Goal: Transaction & Acquisition: Subscribe to service/newsletter

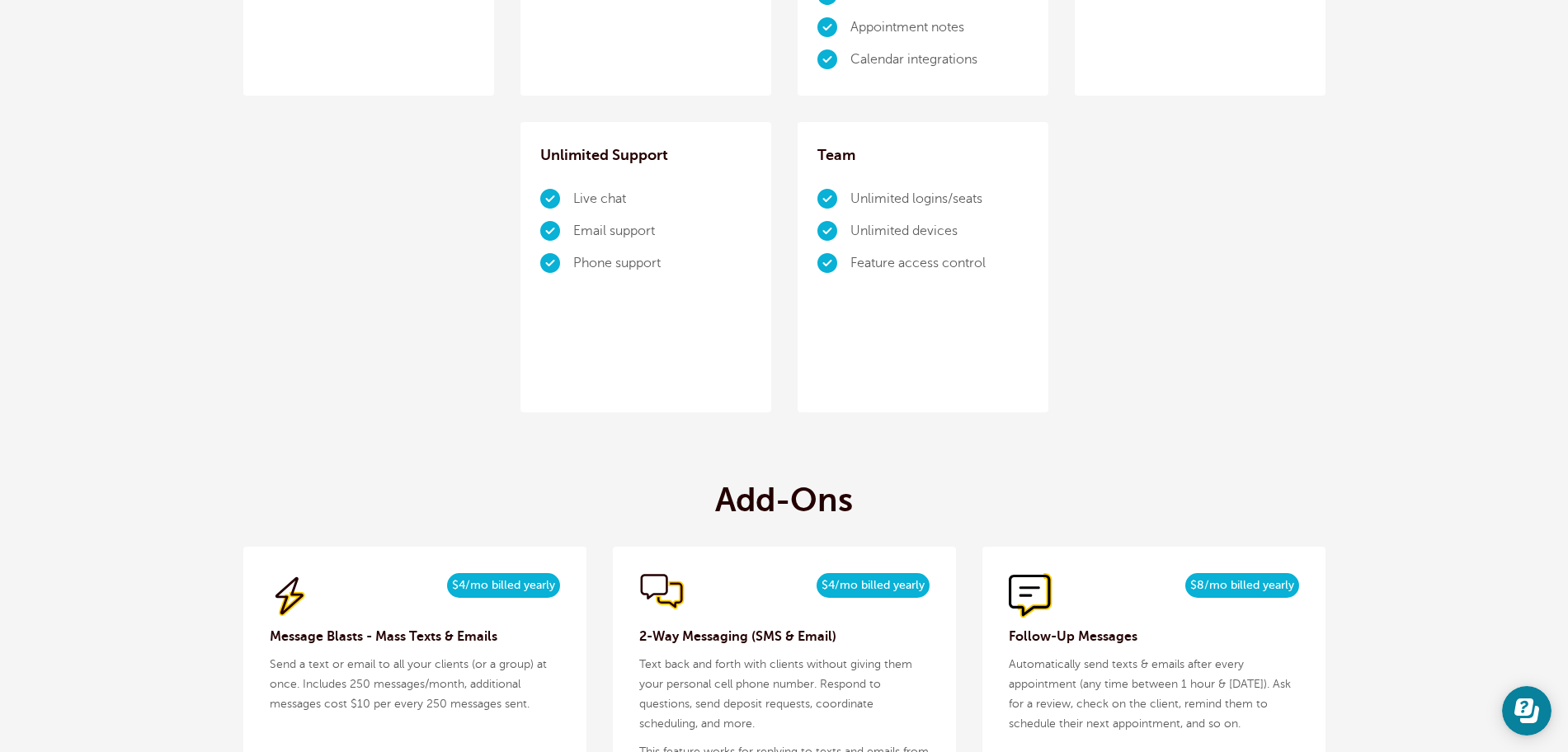
scroll to position [1443, 0]
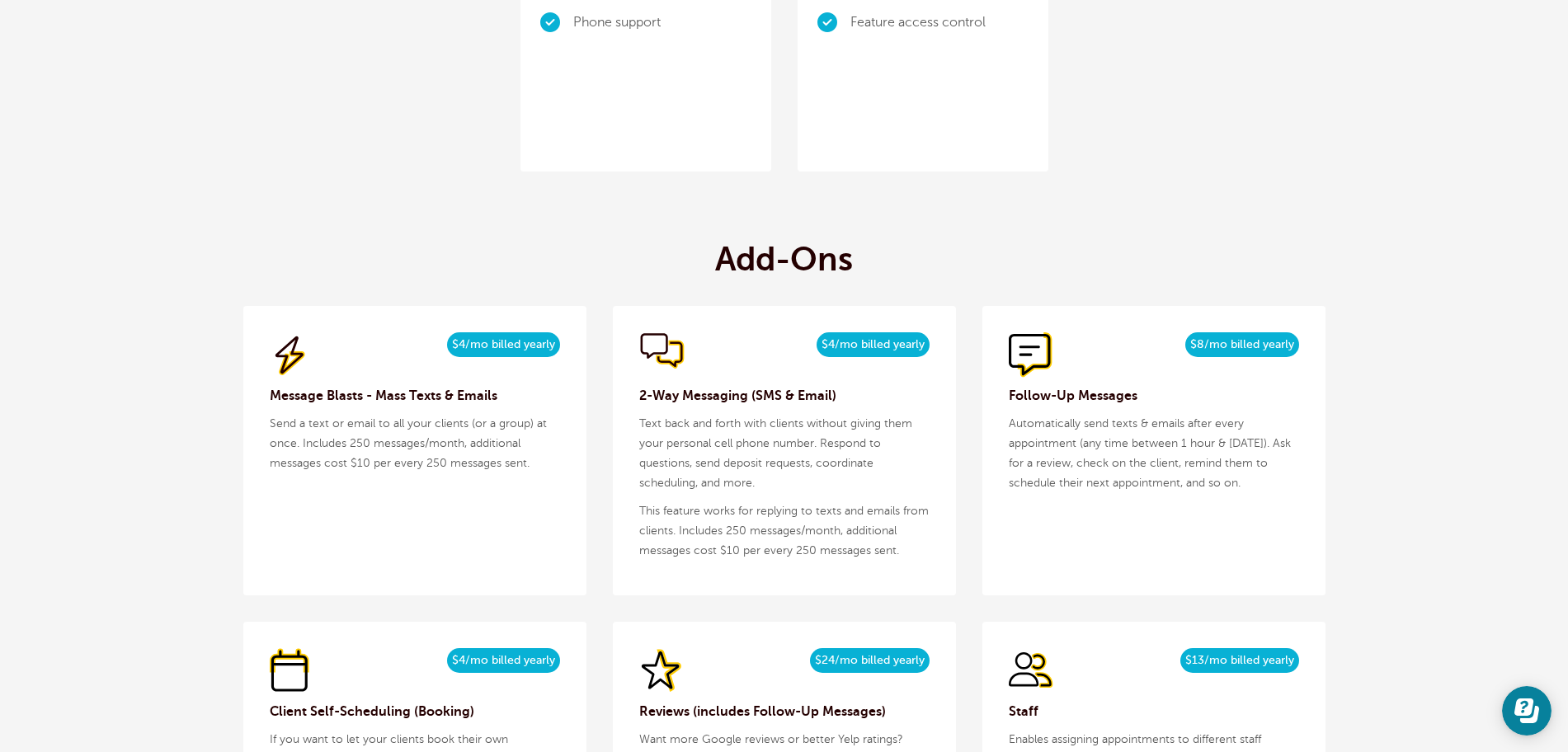
drag, startPoint x: 1263, startPoint y: 481, endPoint x: 1021, endPoint y: 430, distance: 247.3
click at [1002, 420] on div "$9/month $8/mo billed yearly Follow-Up Messages Automatically send texts & emai…" at bounding box center [1154, 451] width 343 height 289
copy p "Automatically send texts & emails after every appointment (any time between 1 h…"
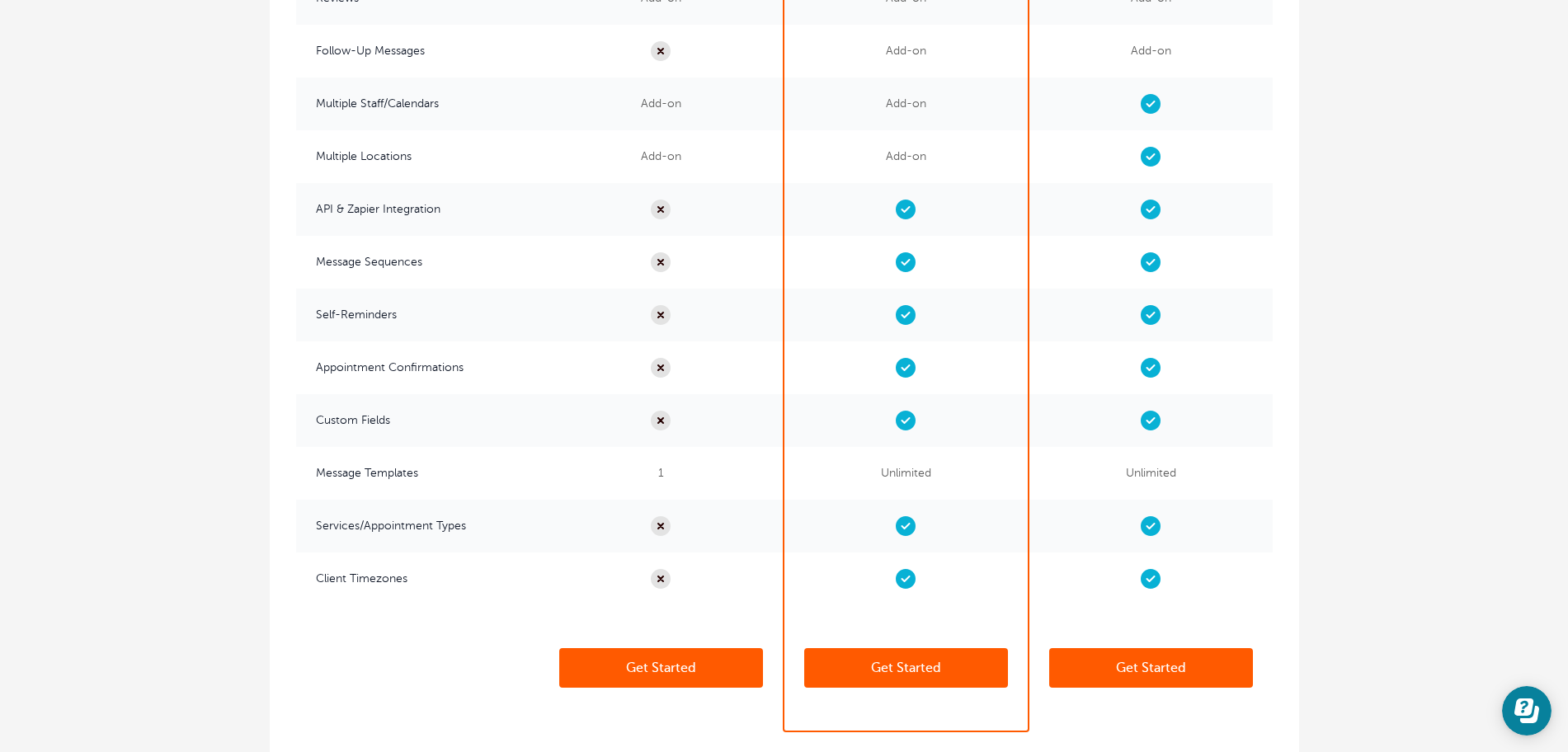
scroll to position [3368, 0]
